Goal: Find specific page/section: Find specific page/section

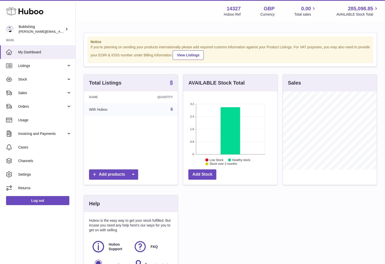
scroll to position [79, 94]
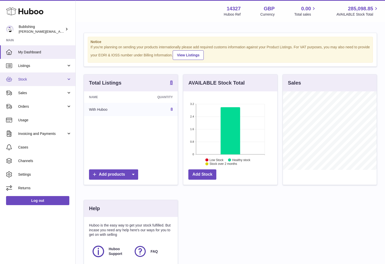
click at [41, 77] on span "Stock" at bounding box center [42, 79] width 48 height 5
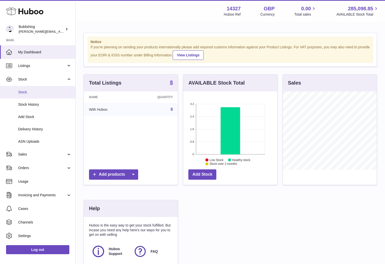
click at [27, 93] on span "Stock" at bounding box center [44, 92] width 53 height 5
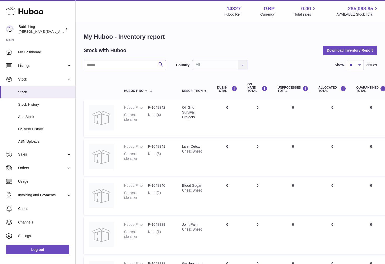
scroll to position [181, 0]
